Goal: Find specific page/section: Find specific page/section

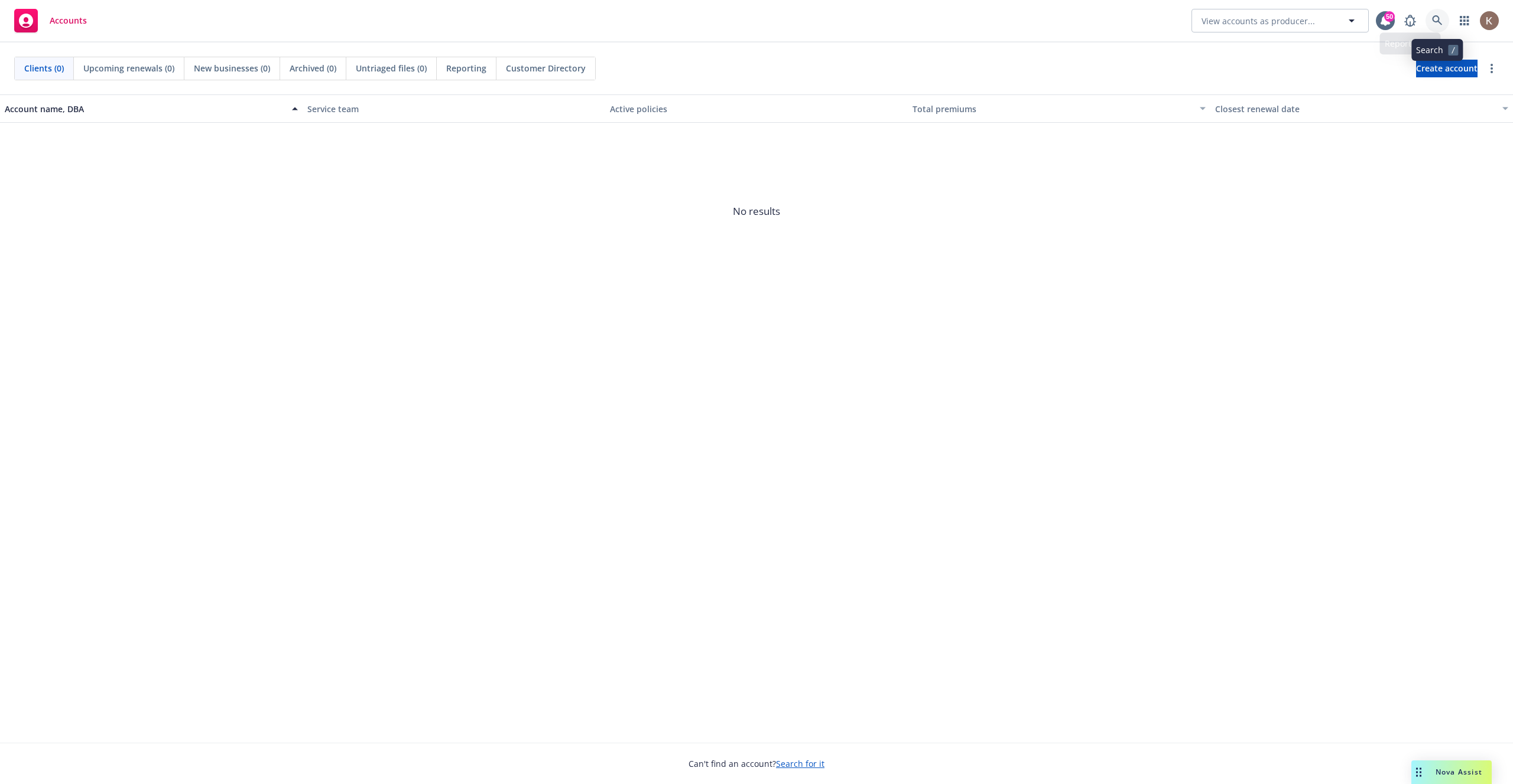
click at [1439, 21] on icon at bounding box center [1436, 20] width 10 height 10
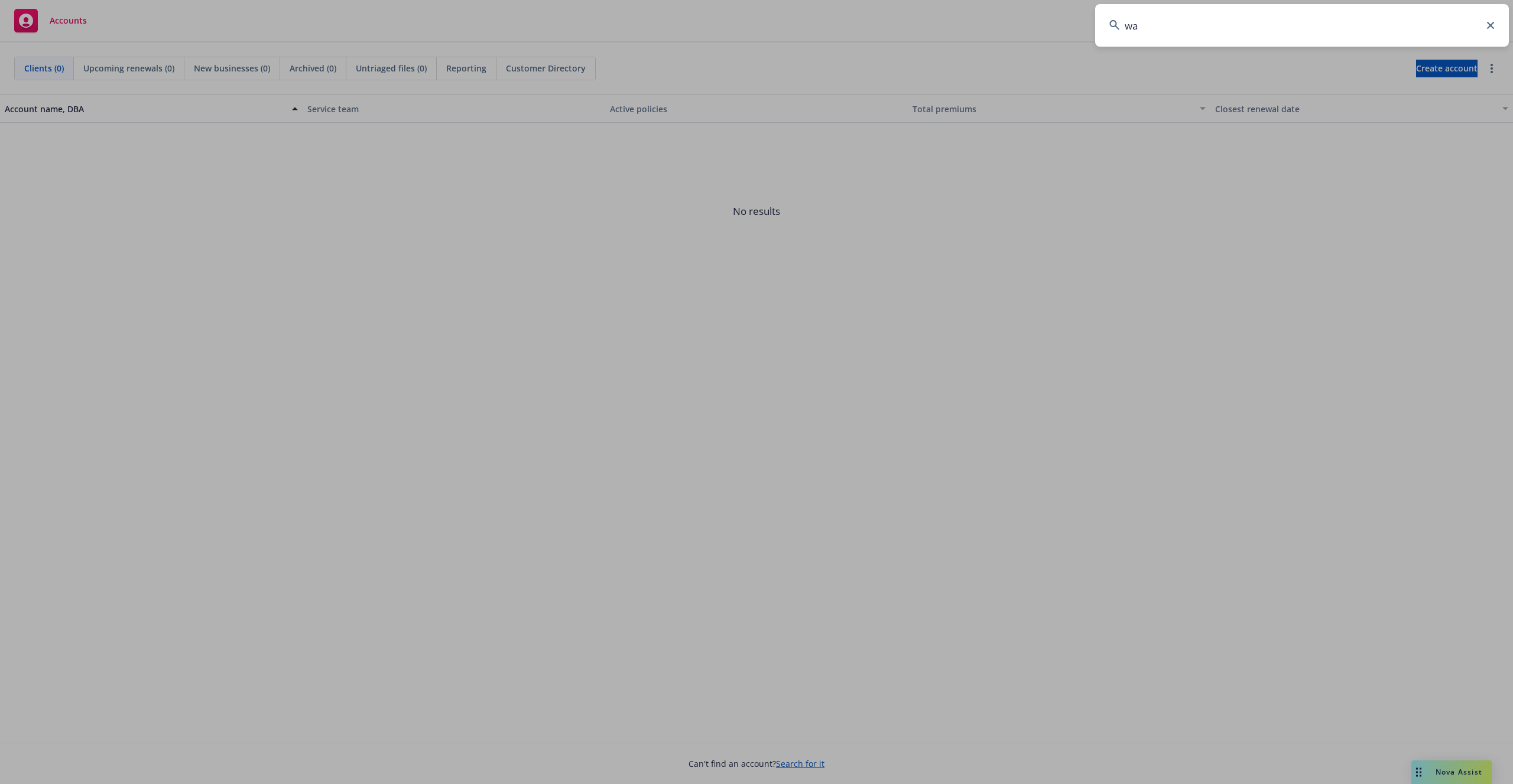
type input "w"
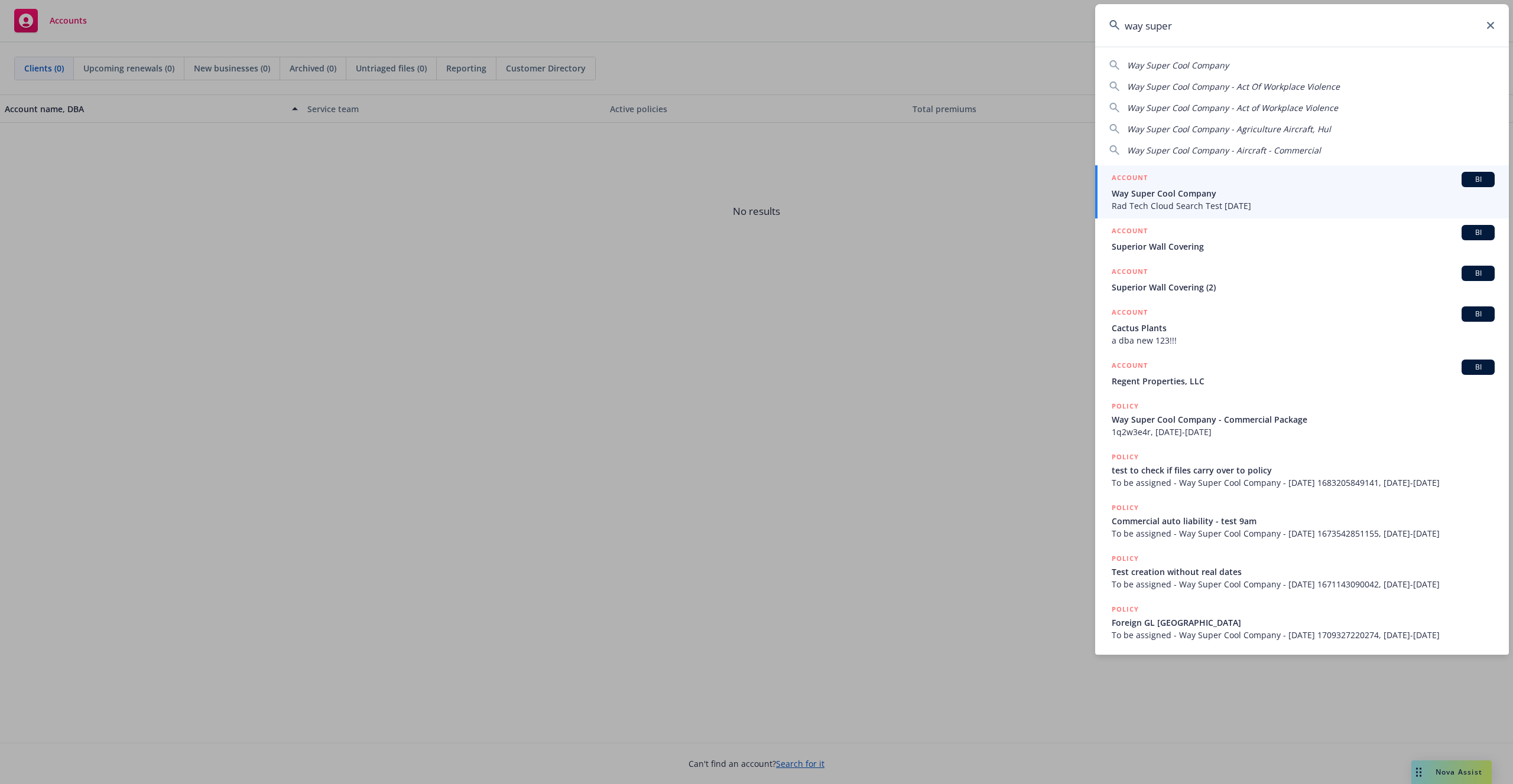
type input "way super"
click at [1242, 182] on div "ACCOUNT BI" at bounding box center [1303, 180] width 383 height 15
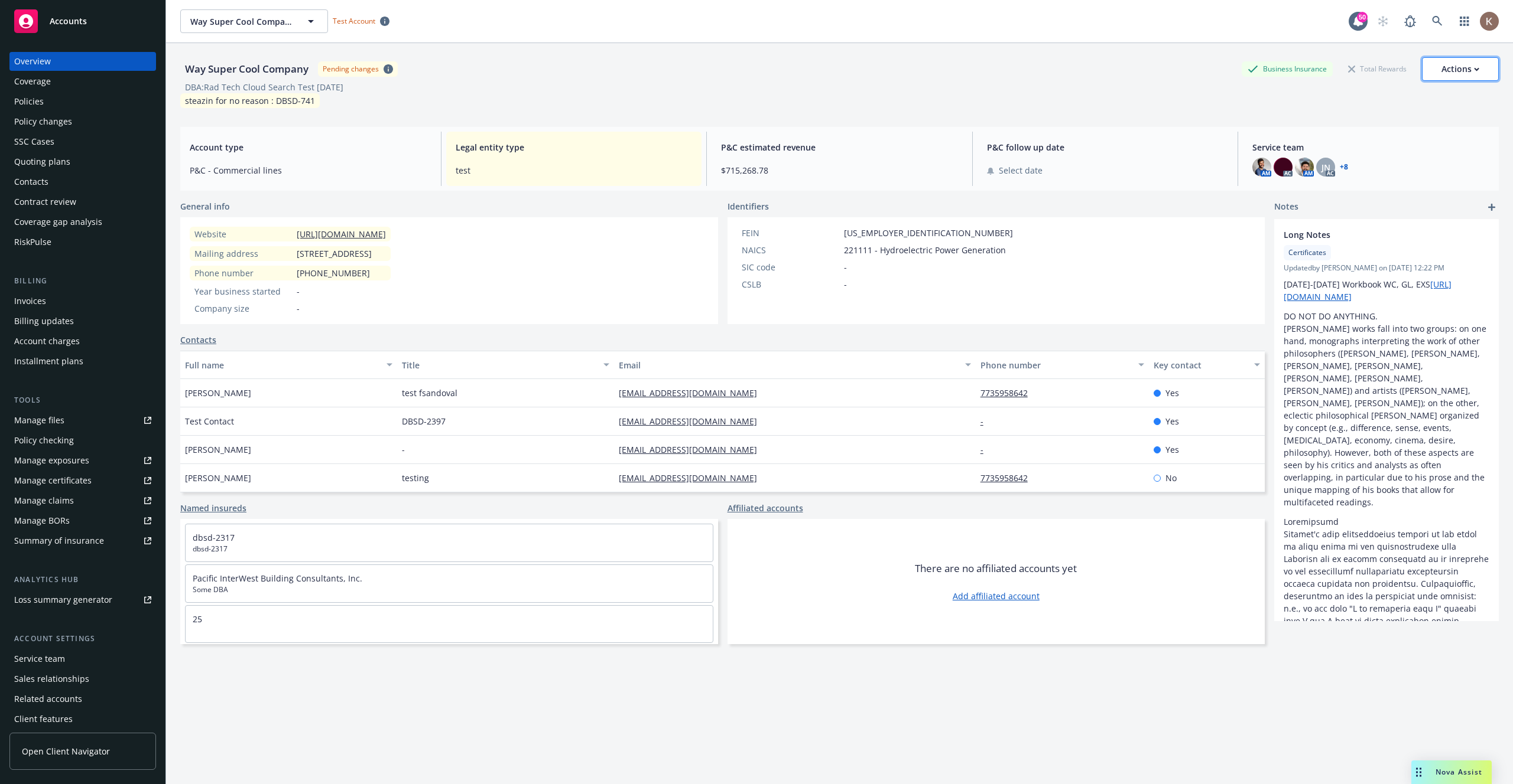
click at [1480, 68] on button "Actions" at bounding box center [1460, 69] width 77 height 23
